Goal: Task Accomplishment & Management: Use online tool/utility

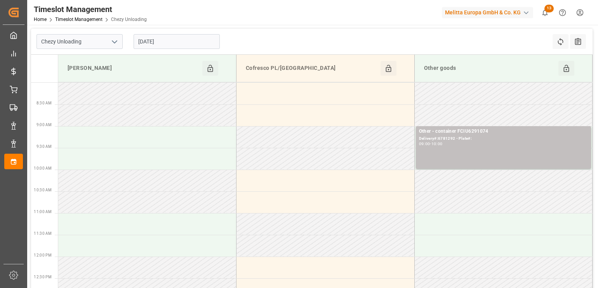
click at [110, 41] on icon "open menu" at bounding box center [114, 41] width 9 height 9
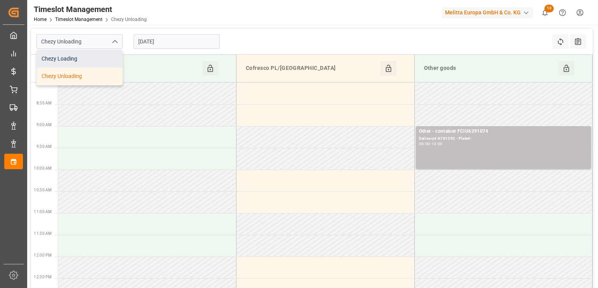
click at [109, 59] on div "Chezy Loading" at bounding box center [79, 58] width 85 height 17
type input "Chezy Loading"
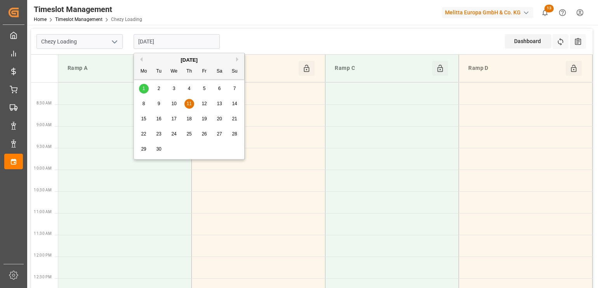
click at [168, 37] on input "[DATE]" at bounding box center [176, 41] width 86 height 15
click at [142, 60] on button "Previous Month" at bounding box center [140, 59] width 5 height 5
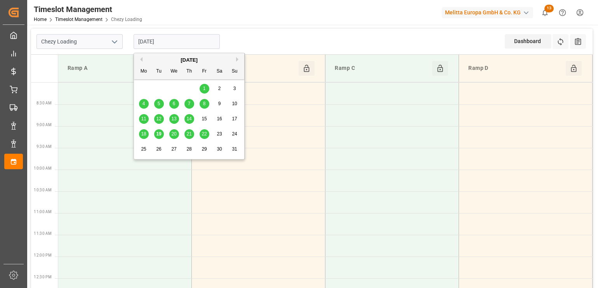
click at [173, 131] on div "20" at bounding box center [174, 134] width 10 height 9
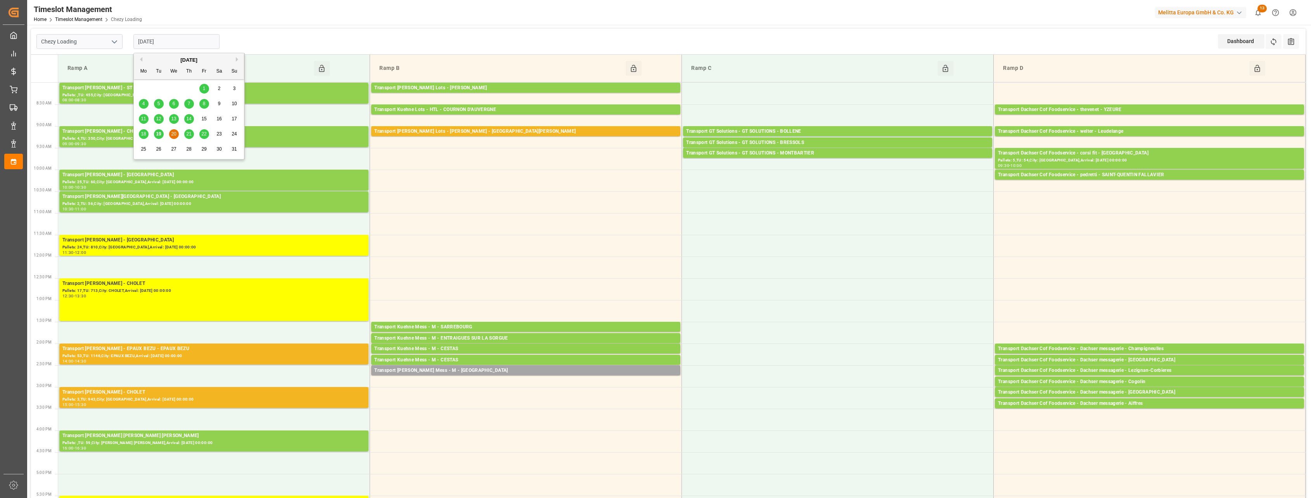
click at [177, 35] on input "[DATE]" at bounding box center [176, 41] width 86 height 15
click at [190, 133] on span "21" at bounding box center [188, 133] width 5 height 5
type input "[DATE]"
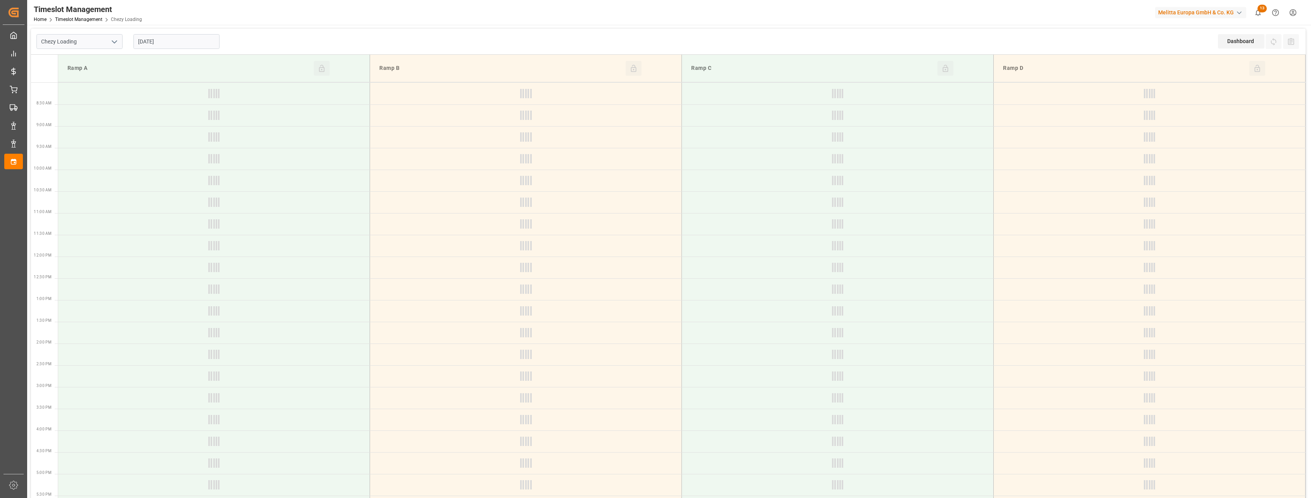
click at [111, 41] on icon "open menu" at bounding box center [114, 41] width 9 height 9
click at [100, 75] on div "Chezy Unloading" at bounding box center [79, 76] width 85 height 17
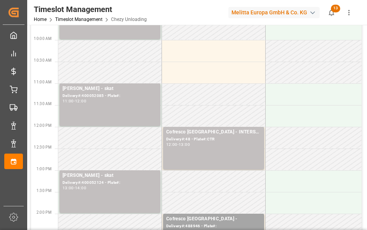
scroll to position [146, 0]
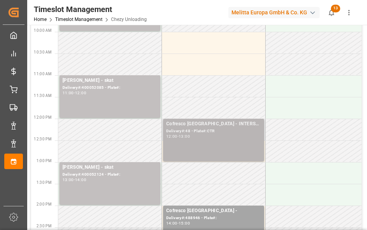
click at [213, 139] on div "Cofresco [GEOGRAPHIC_DATA] - INTERSER Delivery#:48 - Plate#:CTR 12:00 - 13:00" at bounding box center [213, 140] width 95 height 40
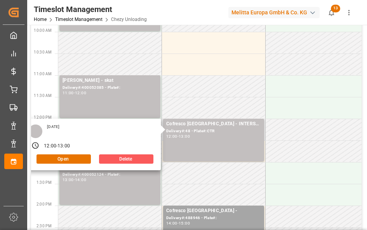
click at [125, 154] on button "Delete" at bounding box center [126, 158] width 54 height 9
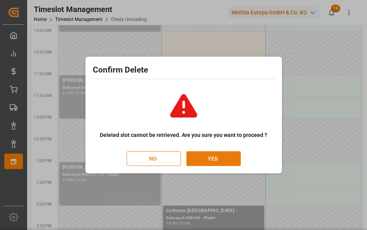
click at [211, 157] on button "YES" at bounding box center [213, 158] width 54 height 15
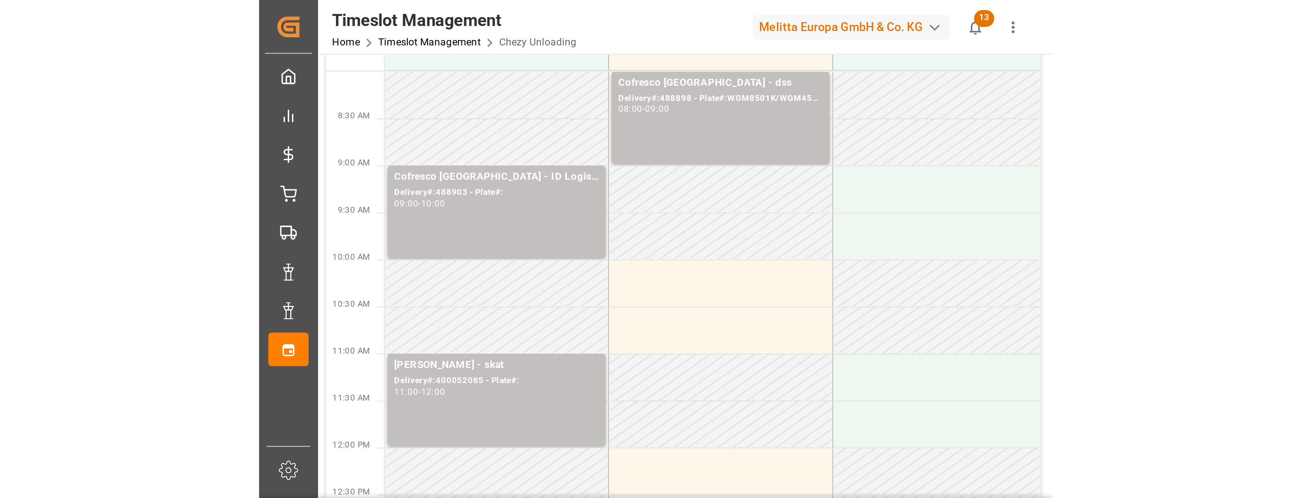
scroll to position [0, 0]
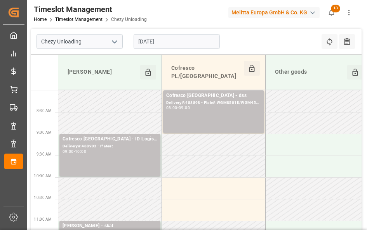
click at [112, 38] on icon "open menu" at bounding box center [114, 41] width 9 height 9
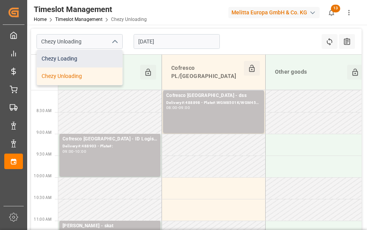
click at [98, 56] on div "Chezy Loading" at bounding box center [79, 58] width 85 height 17
type input "Chezy Loading"
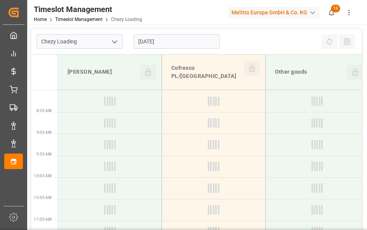
click at [169, 40] on input "[DATE]" at bounding box center [176, 41] width 86 height 15
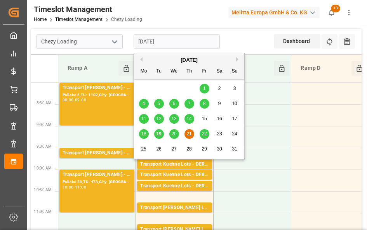
click at [176, 119] on span "13" at bounding box center [173, 118] width 5 height 5
type input "[DATE]"
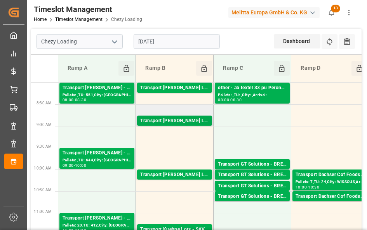
click at [175, 120] on div "Transport [PERSON_NAME] Lots - [PERSON_NAME] - [GEOGRAPHIC_DATA]" at bounding box center [174, 121] width 69 height 8
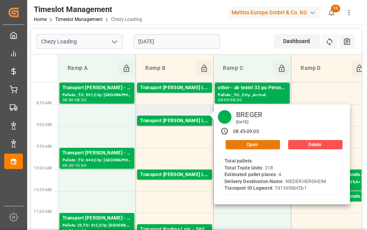
click at [260, 147] on button "Open" at bounding box center [252, 144] width 54 height 9
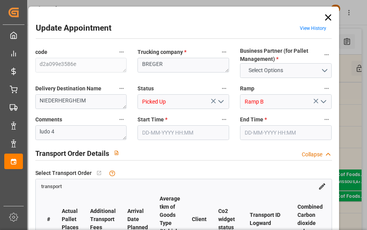
type input "9"
type input "4"
type input "203.35"
type input "0"
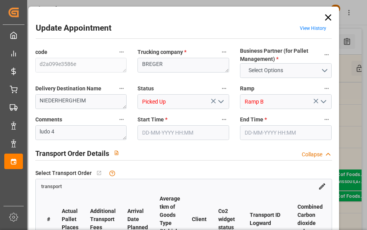
type input "0"
type input "203.35"
type input "0"
type input "9"
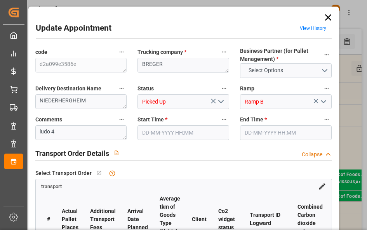
type input "1060.272"
type input "1304.34"
type input "2952"
type input "68"
type input "0"
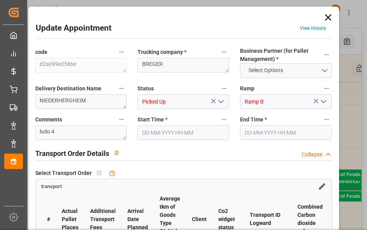
type input "318"
type input "9"
type input "101"
type input "1097.34"
type input "0"
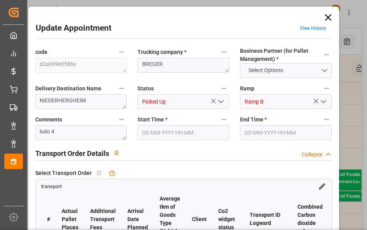
type input "4710.8598"
type input "0"
type input "21"
type input "35"
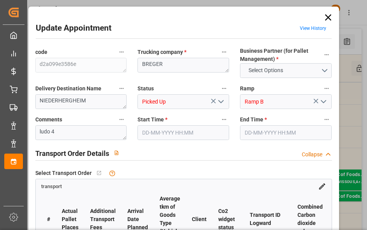
type input "[DATE] 08:45"
type input "[DATE] 09:00"
type input "[DATE] 15:02"
type input "[DATE] 12:33"
type input "[DATE]"
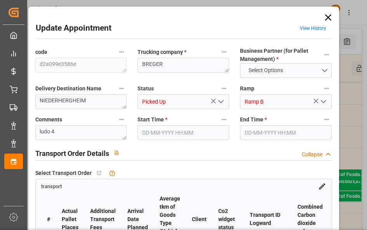
type input "[DATE]"
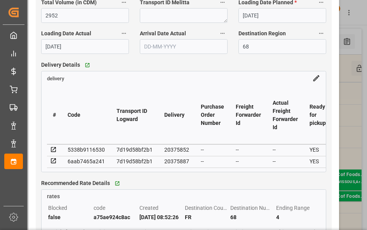
scroll to position [636, 0]
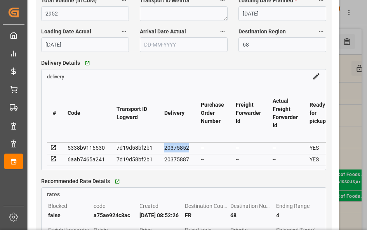
drag, startPoint x: 161, startPoint y: 150, endPoint x: 185, endPoint y: 151, distance: 24.1
click at [185, 151] on div "20375852" at bounding box center [176, 147] width 25 height 9
copy div "20375852"
